Goal: Transaction & Acquisition: Purchase product/service

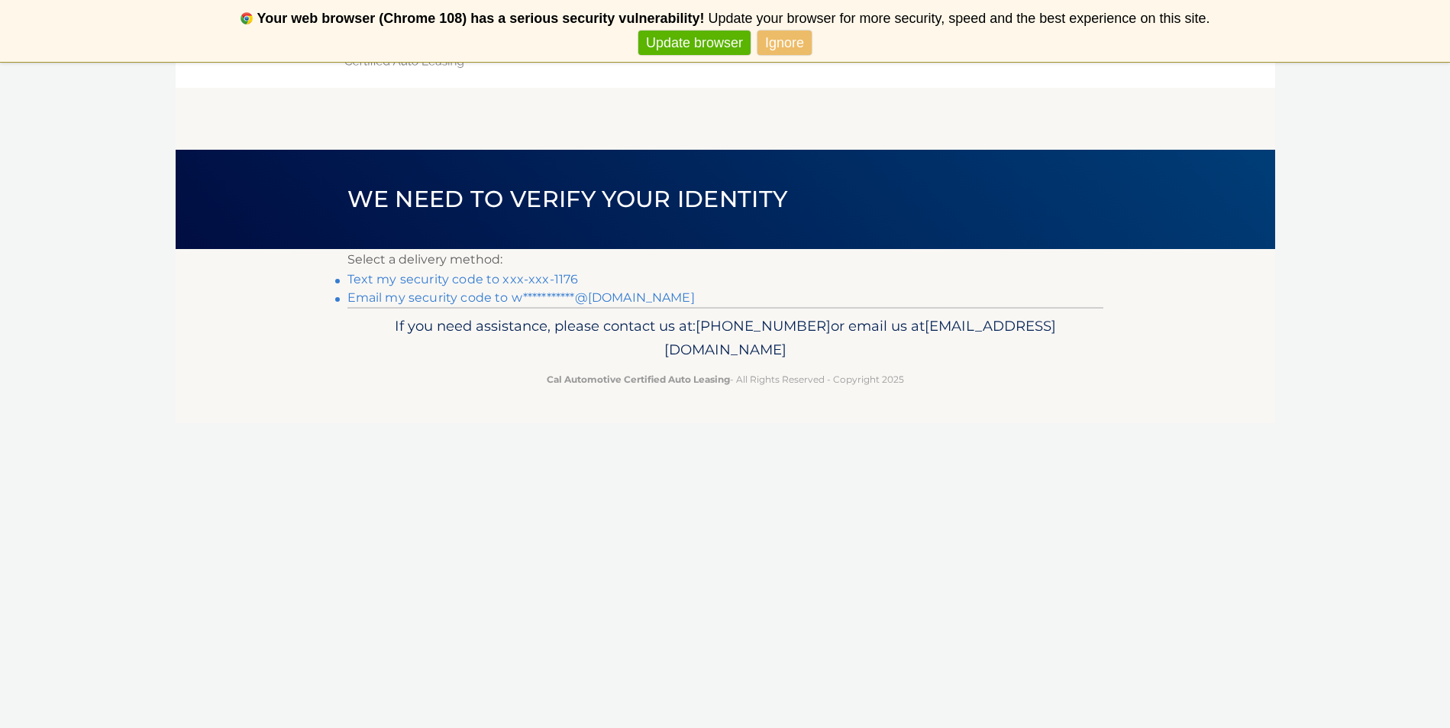
click at [579, 284] on link "Text my security code to xxx-xxx-1176" at bounding box center [462, 279] width 231 height 15
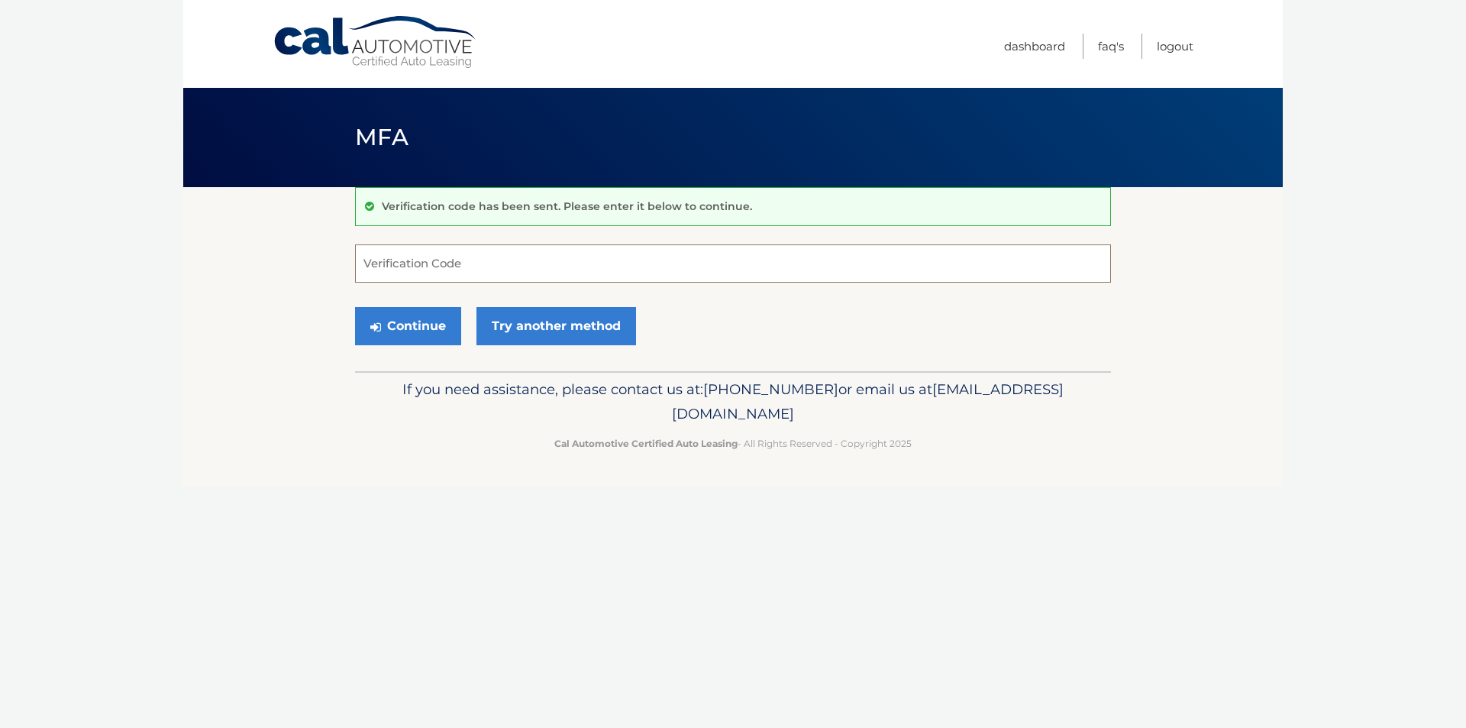
click at [673, 274] on input "Verification Code" at bounding box center [733, 263] width 756 height 38
type input "601368"
click at [396, 341] on button "Continue" at bounding box center [408, 326] width 106 height 38
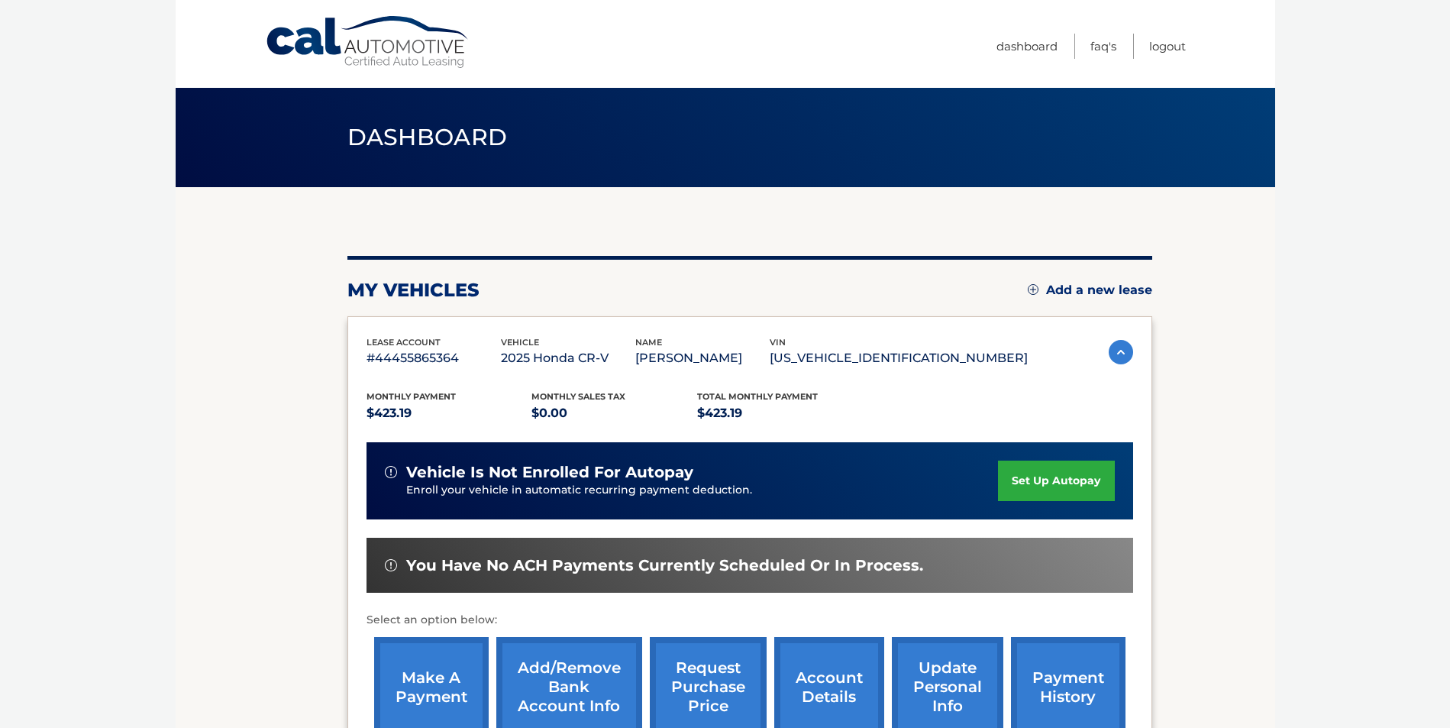
click at [1250, 545] on section "my vehicles Add a new lease lease account #44455865364 vehicle 2025 Honda CR-V …" at bounding box center [726, 498] width 1100 height 622
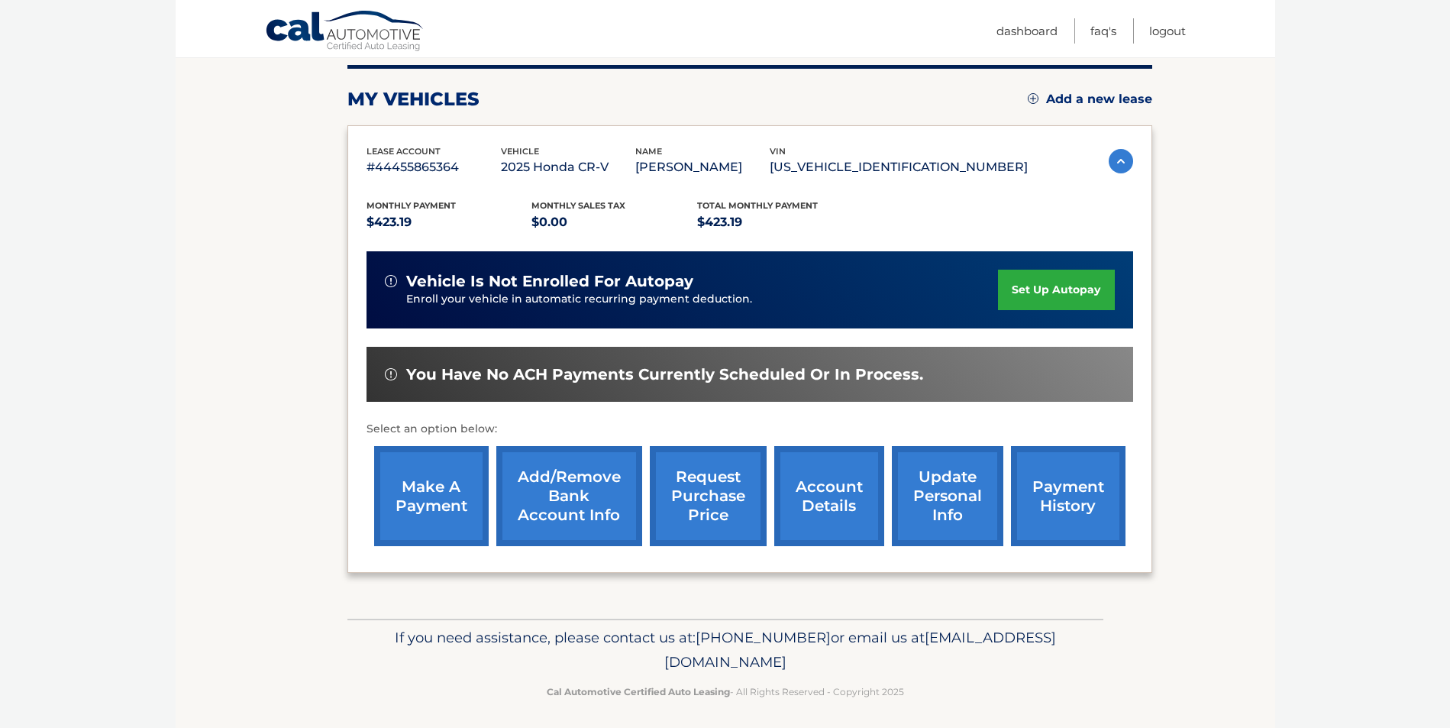
click at [425, 509] on link "make a payment" at bounding box center [431, 496] width 115 height 100
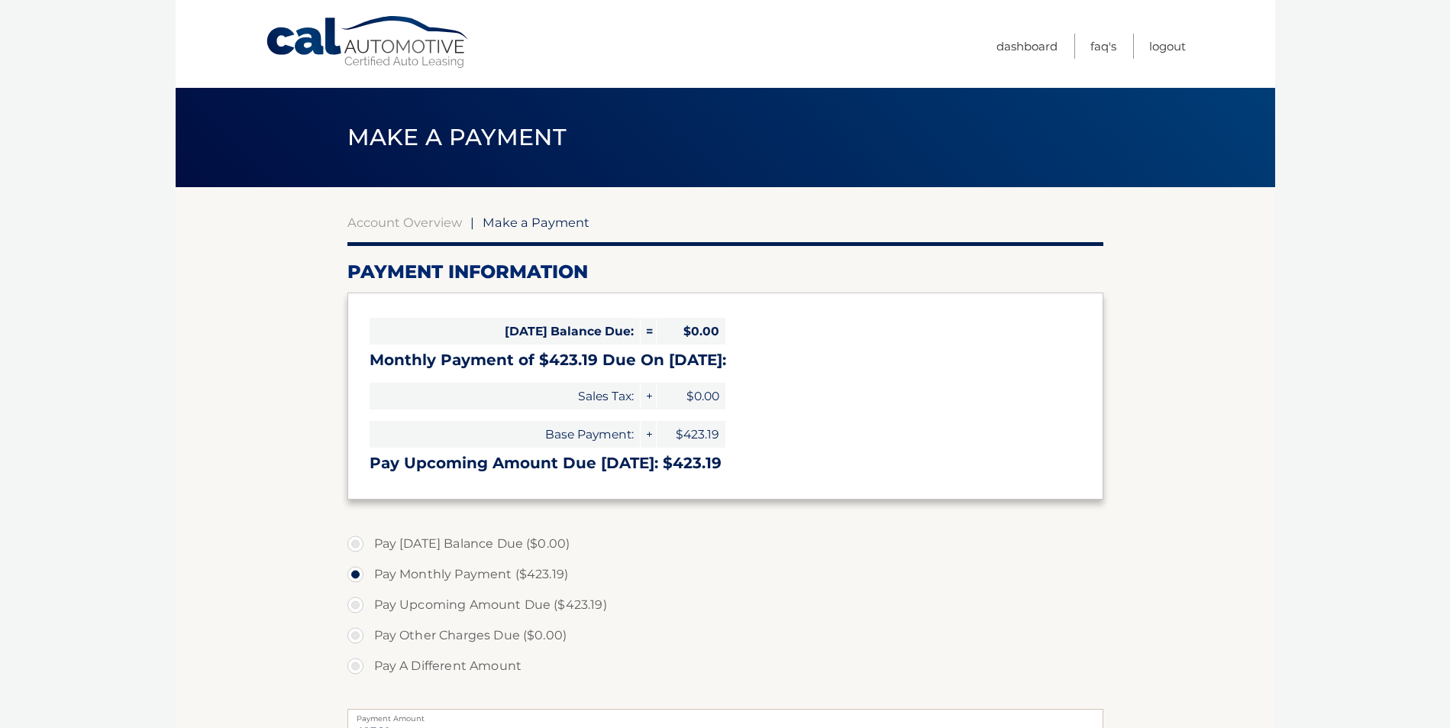
select select "Y2Y4ZWQyZGEtZjk1ZS00M2M5LTk4ZTUtOTE0NWVmZDQ3ZThm"
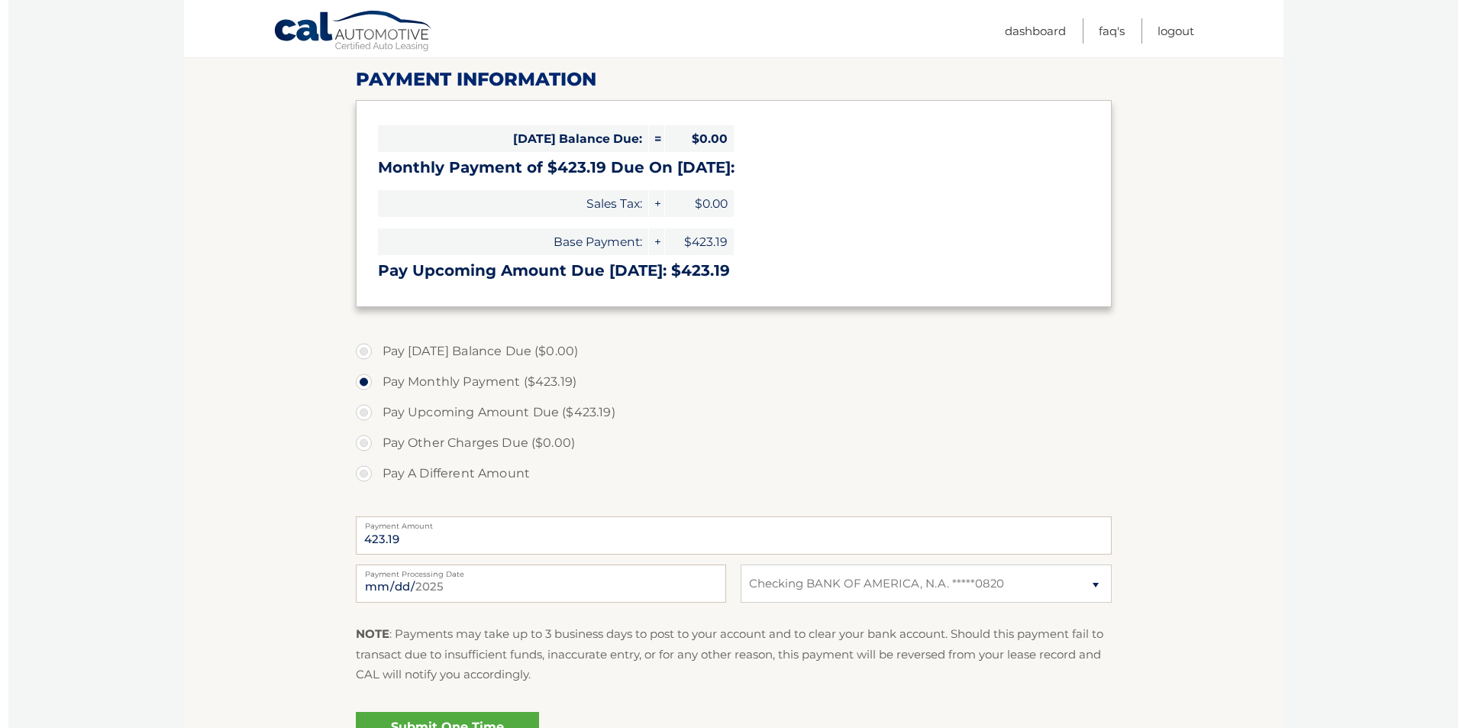
scroll to position [286, 0]
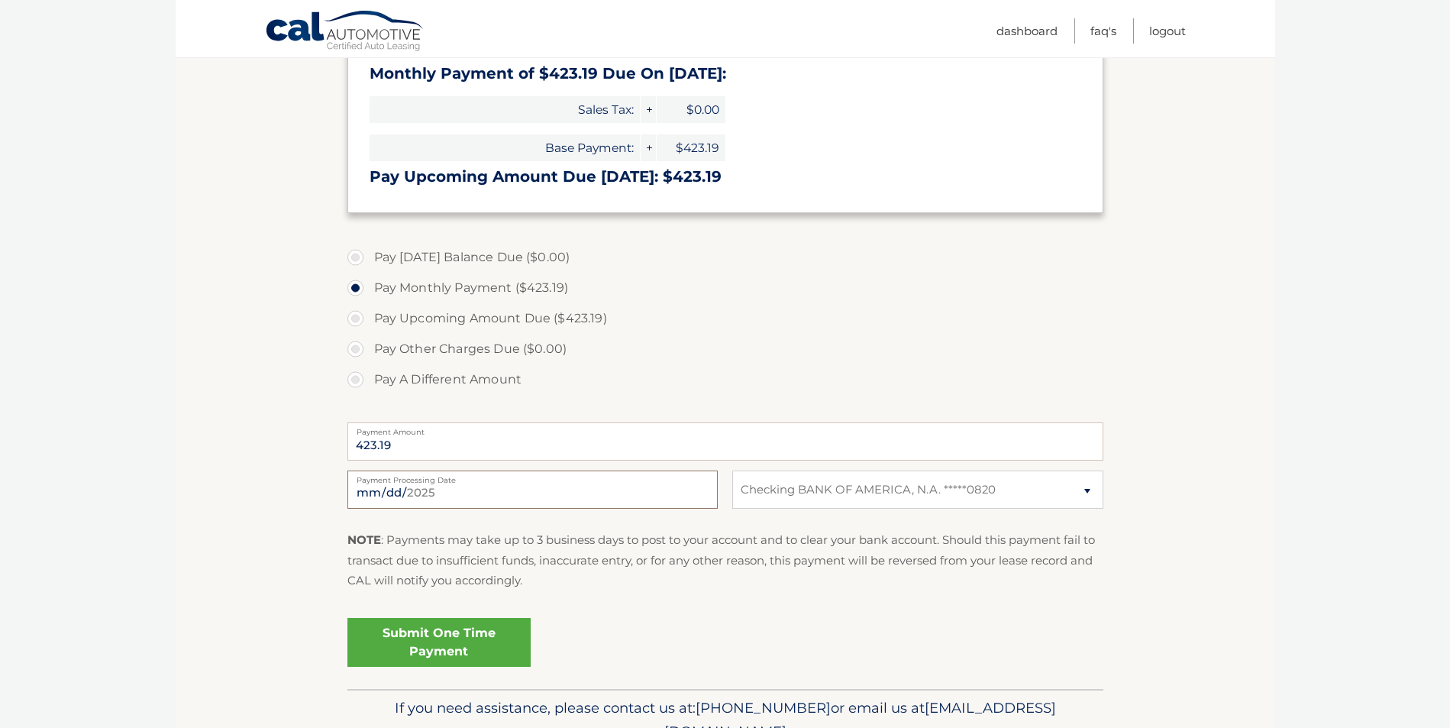
click at [444, 509] on input "2025-08-28" at bounding box center [532, 489] width 370 height 38
click at [1228, 503] on section "Account Overview | Make a Payment Payment Information Today's Balance Due: = $0…" at bounding box center [726, 295] width 1100 height 788
click at [575, 509] on input "2025-09-27" at bounding box center [532, 489] width 370 height 38
type input "2025-09-22"
click at [855, 584] on p "NOTE : Payments may take up to 3 business days to post to your account and to c…" at bounding box center [725, 560] width 756 height 60
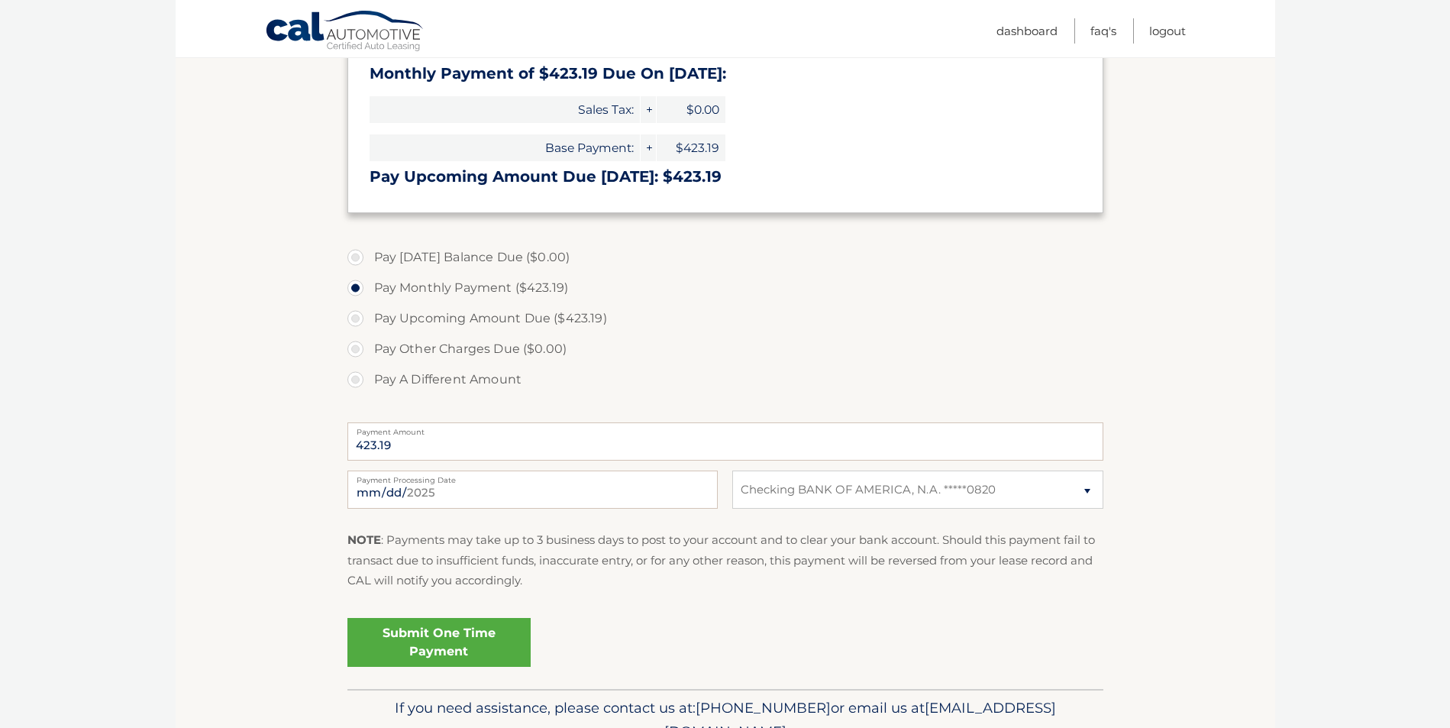
click at [461, 667] on link "Submit One Time Payment" at bounding box center [438, 642] width 183 height 49
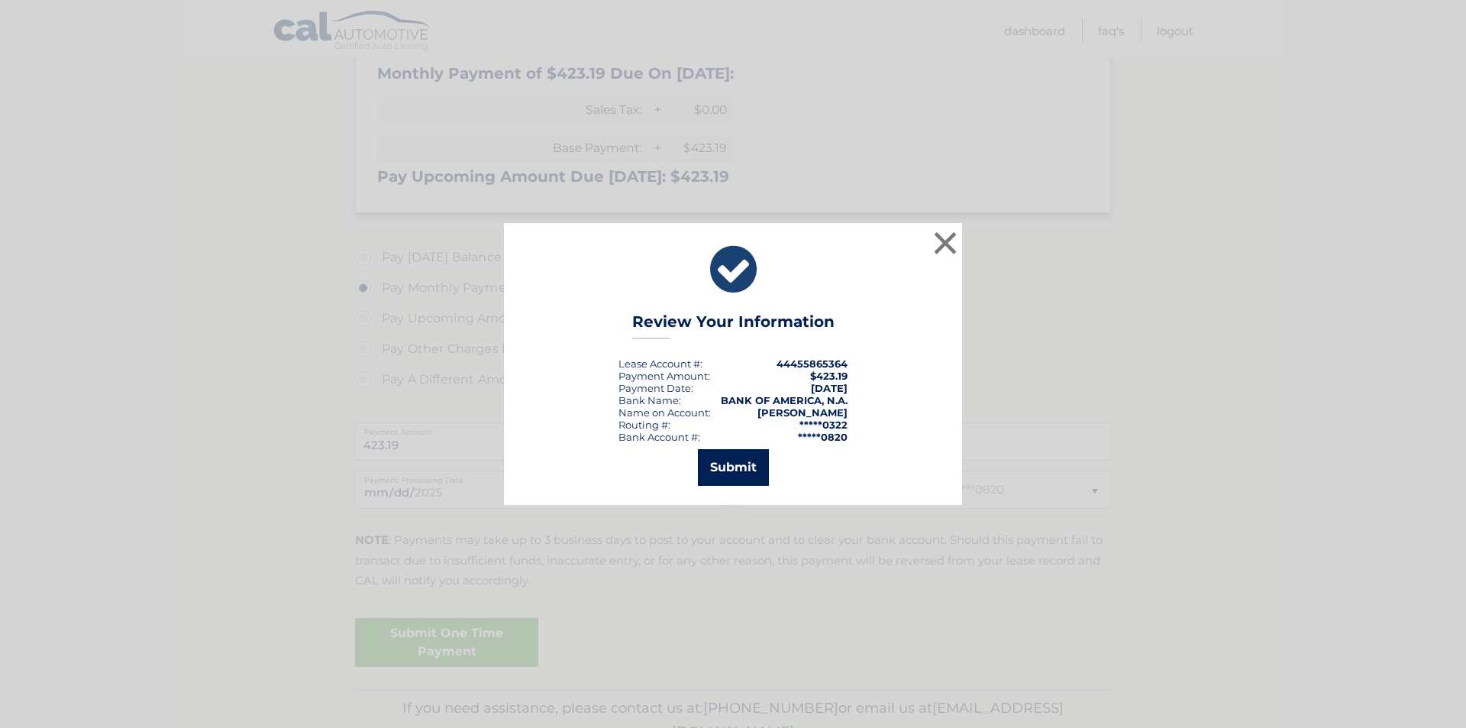
click at [744, 473] on button "Submit" at bounding box center [733, 467] width 71 height 37
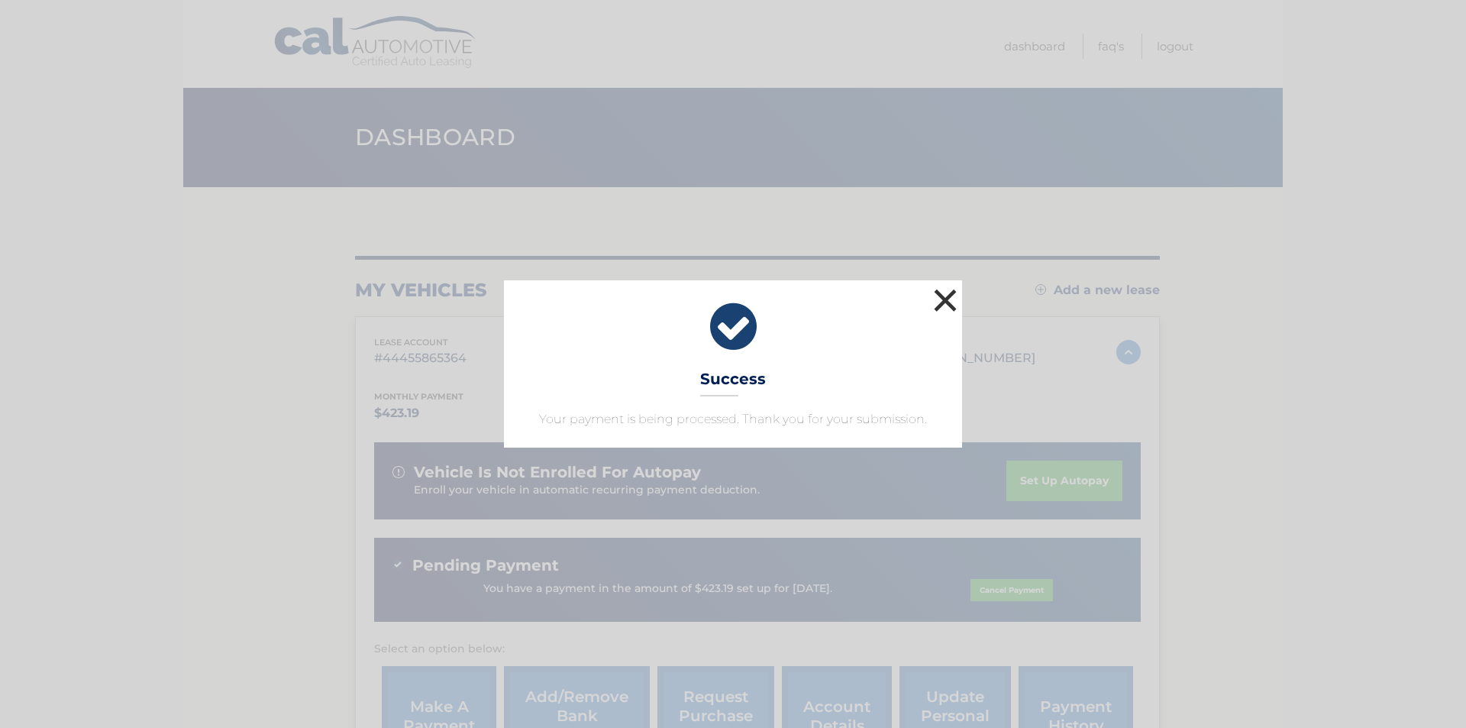
click at [945, 285] on button "×" at bounding box center [945, 300] width 31 height 31
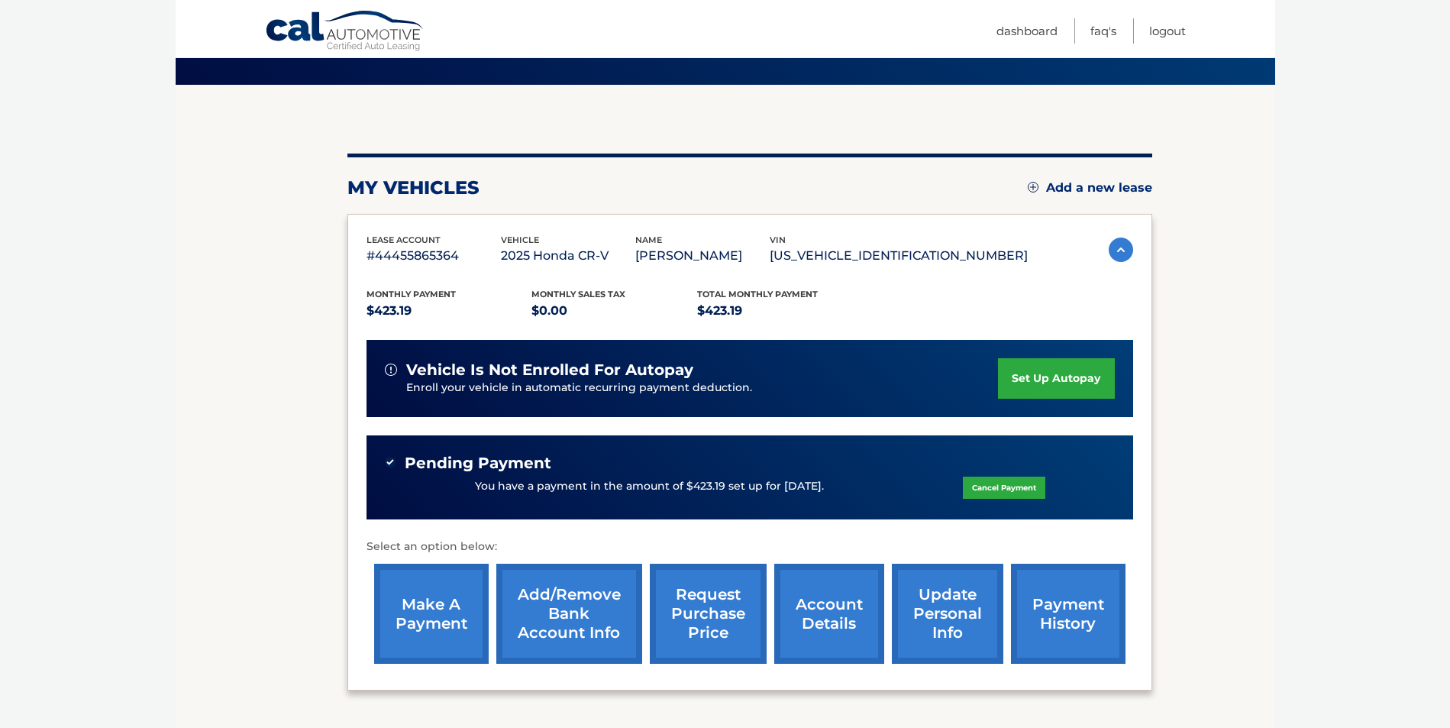
scroll to position [234, 0]
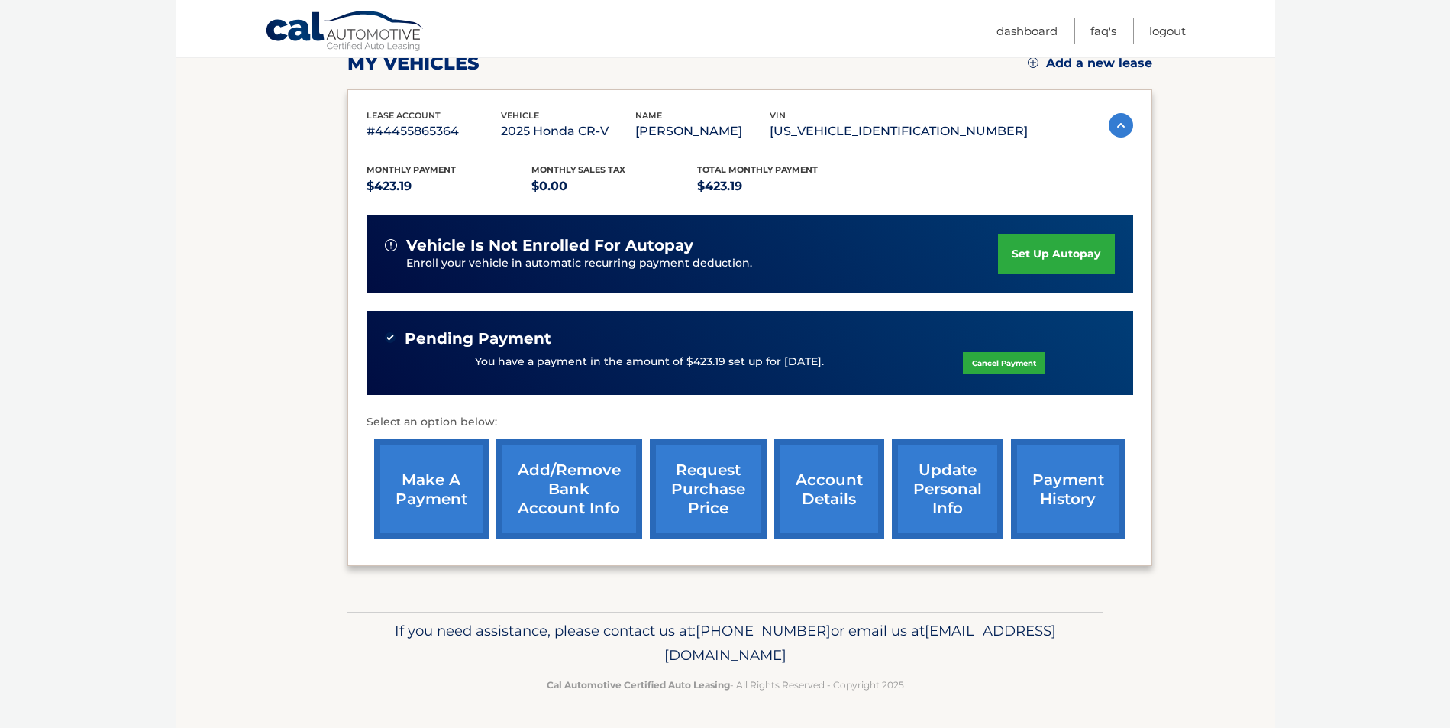
click at [834, 491] on link "account details" at bounding box center [829, 489] width 110 height 100
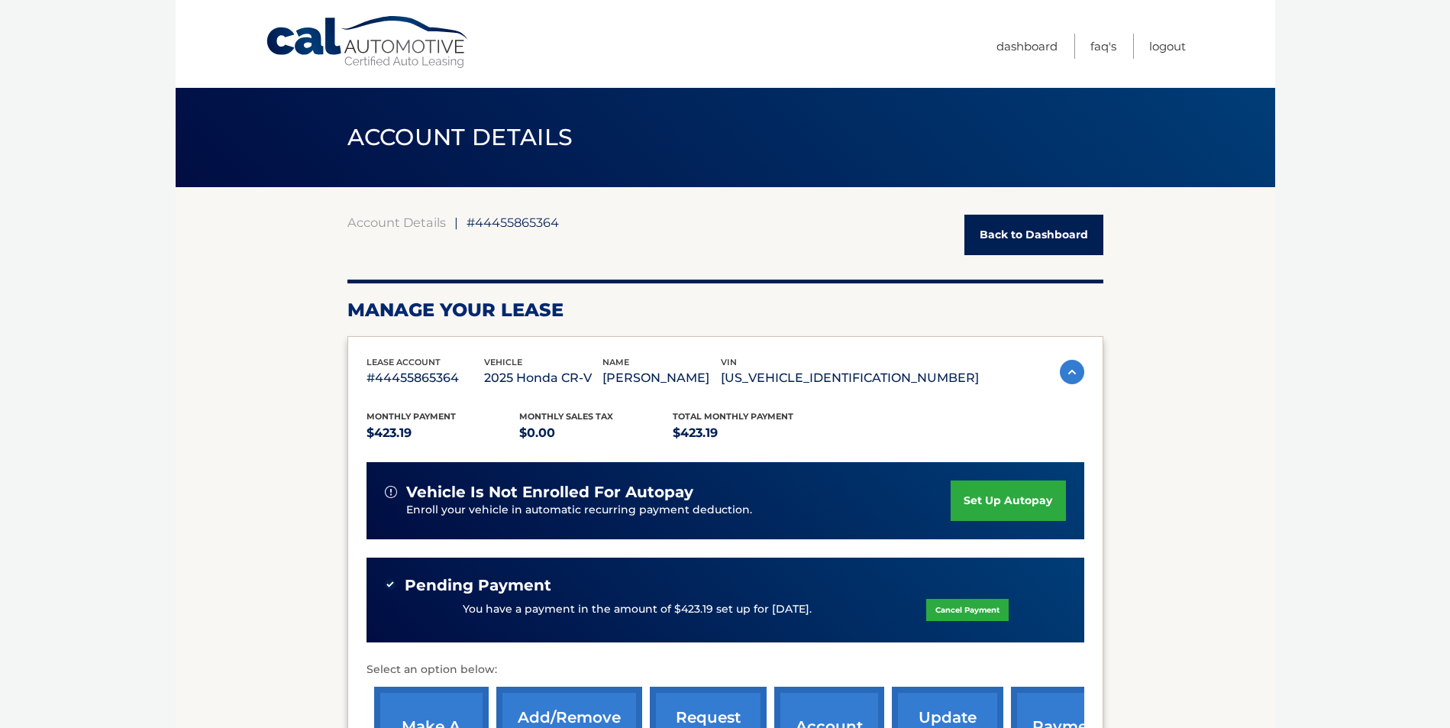
click at [1075, 238] on link "Back to Dashboard" at bounding box center [1034, 235] width 139 height 40
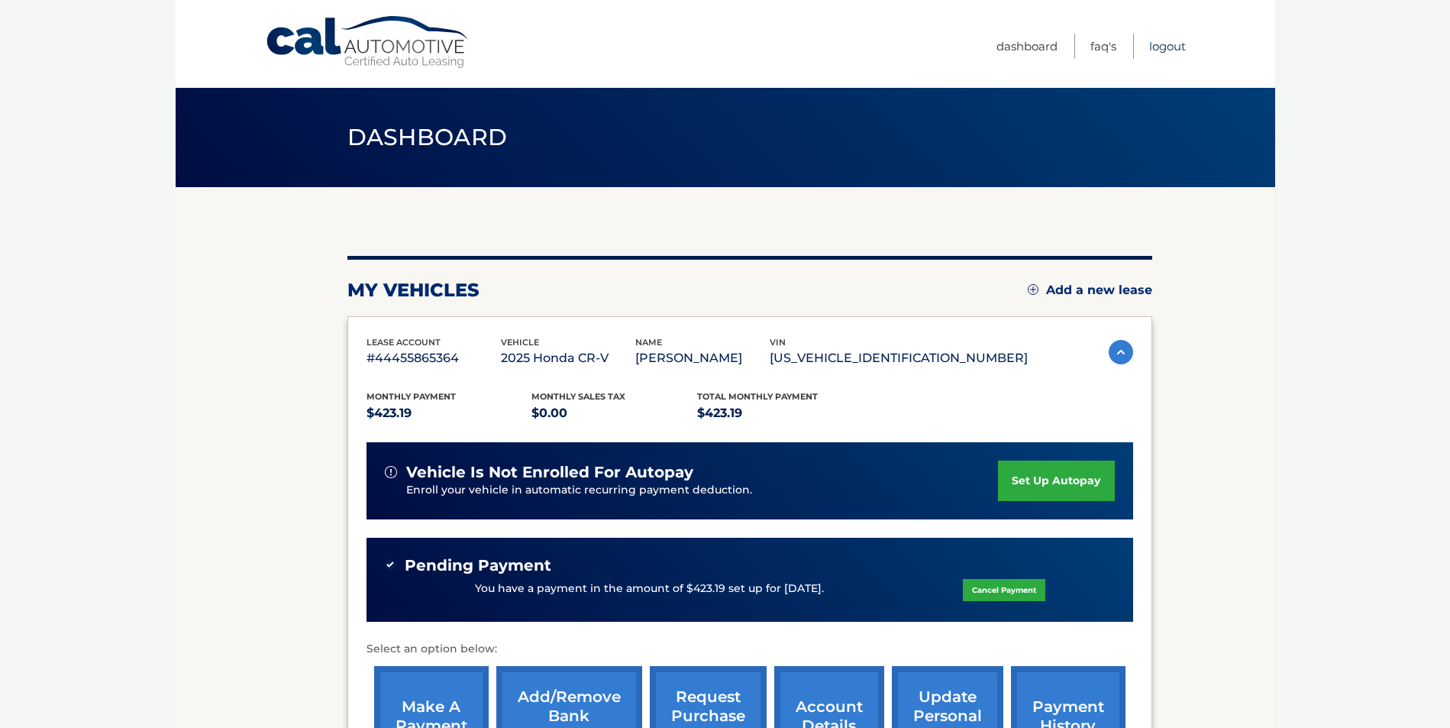
click at [1154, 34] on link "Logout" at bounding box center [1167, 46] width 37 height 25
